Goal: Use online tool/utility: Utilize a website feature to perform a specific function

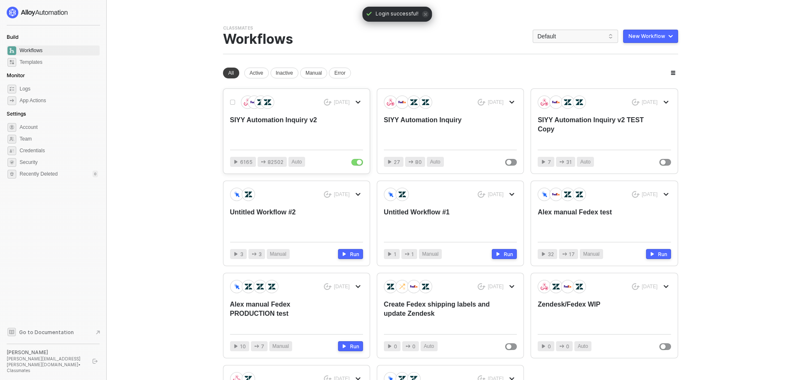
click at [319, 130] on div "SIYY Automation Inquiry v2" at bounding box center [283, 129] width 106 height 28
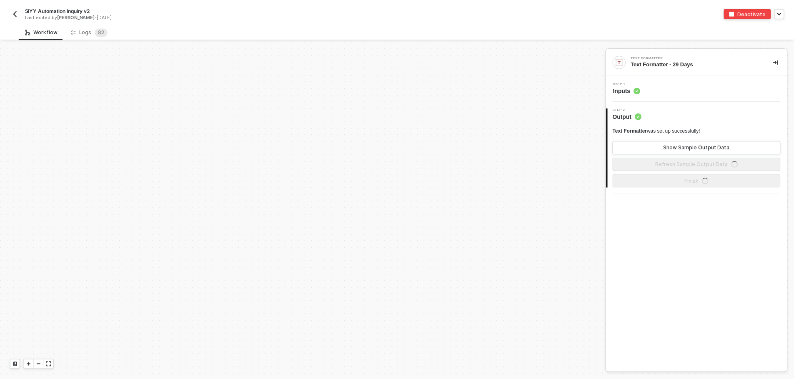
scroll to position [251, 0]
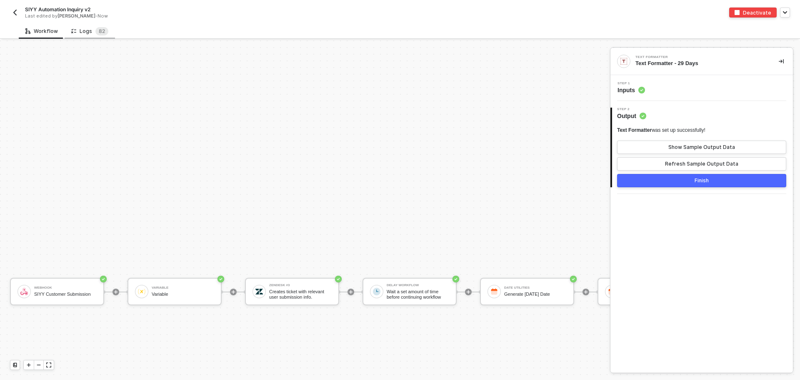
click at [81, 32] on div "Logs 8 2" at bounding box center [89, 31] width 37 height 8
